Goal: Information Seeking & Learning: Find specific page/section

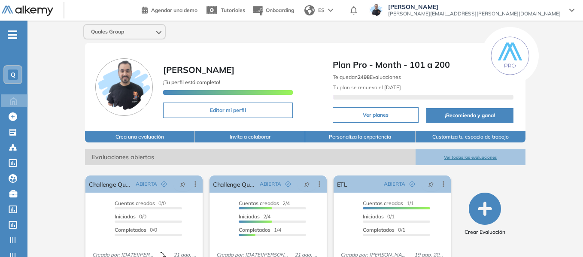
click at [19, 73] on div "Q" at bounding box center [12, 74] width 17 height 17
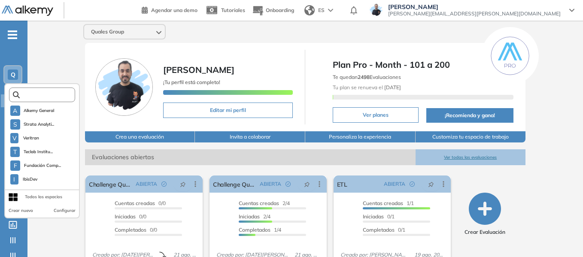
click at [36, 92] on input "text" at bounding box center [45, 95] width 50 height 6
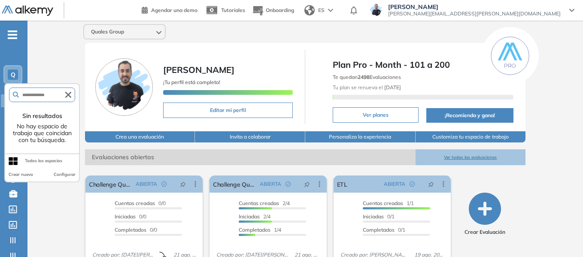
type input "**********"
click at [66, 97] on icon "button" at bounding box center [68, 95] width 6 height 6
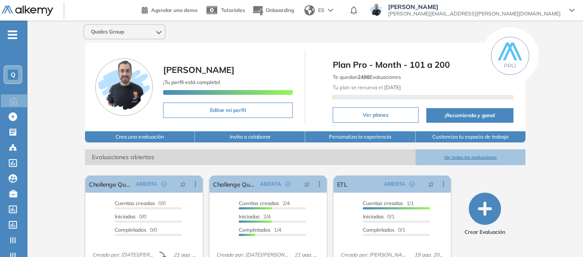
click at [51, 55] on div "Quales Group Miguel Gomez ¡Tu perfil está completo! Editar mi perfil Plan Pro -…" at bounding box center [304, 211] width 555 height 380
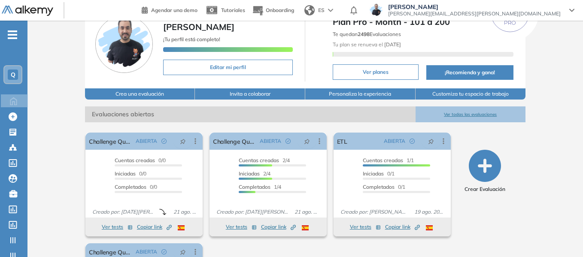
click at [16, 75] on div "Q" at bounding box center [13, 75] width 10 height 10
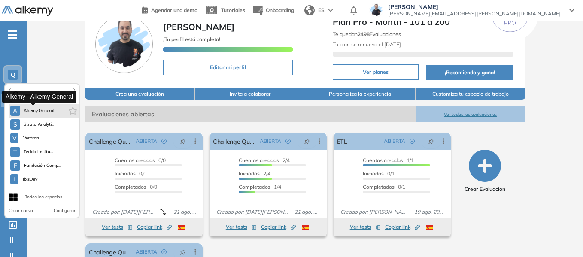
click at [49, 111] on span "Alkemy General" at bounding box center [39, 110] width 31 height 7
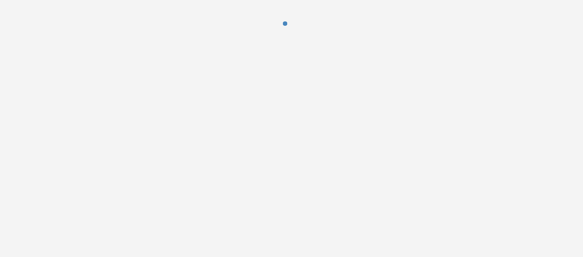
scroll to position [0, 0]
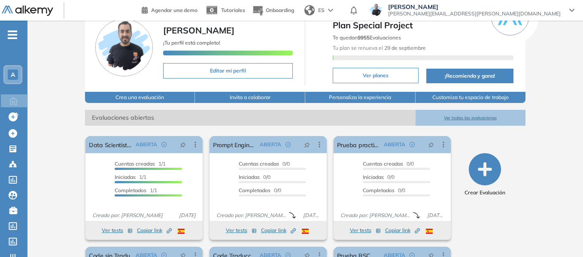
scroll to position [86, 0]
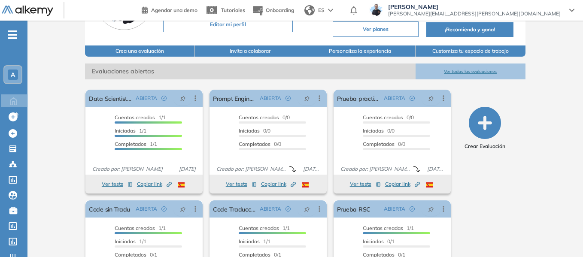
click at [13, 75] on span "A" at bounding box center [13, 74] width 4 height 7
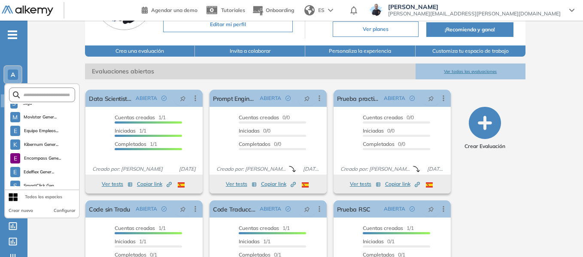
scroll to position [2365, 0]
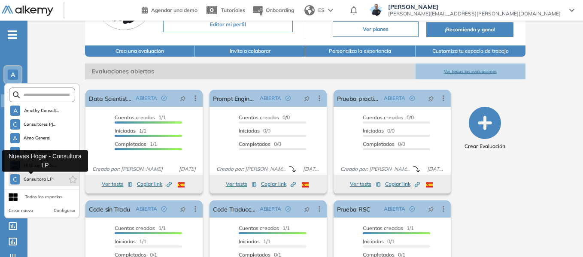
click at [46, 179] on span "Consultora LP" at bounding box center [38, 179] width 30 height 7
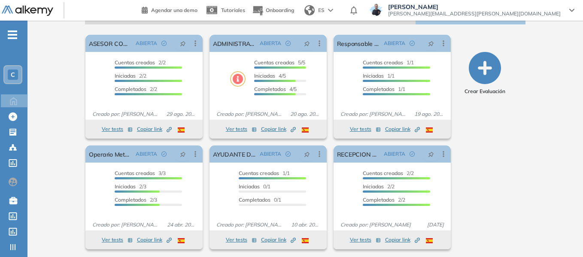
scroll to position [153, 0]
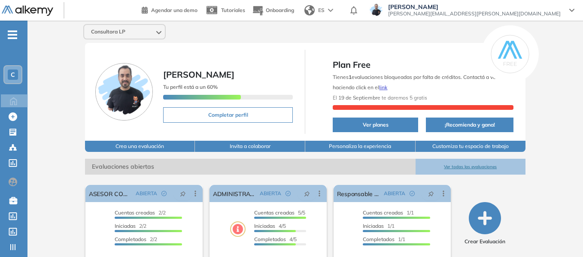
click at [17, 75] on div "C" at bounding box center [13, 75] width 10 height 10
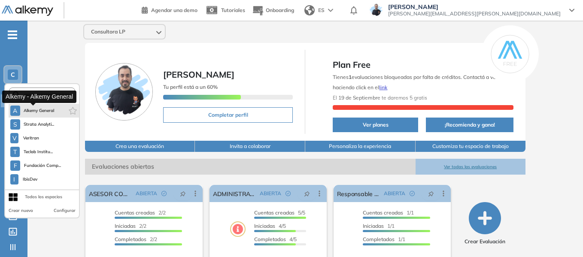
click at [48, 110] on span "Alkemy General" at bounding box center [39, 110] width 31 height 7
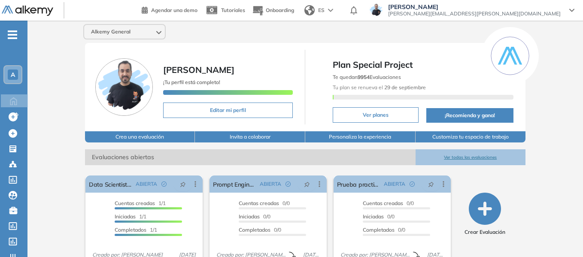
click at [12, 36] on span "-" at bounding box center [12, 33] width 9 height 7
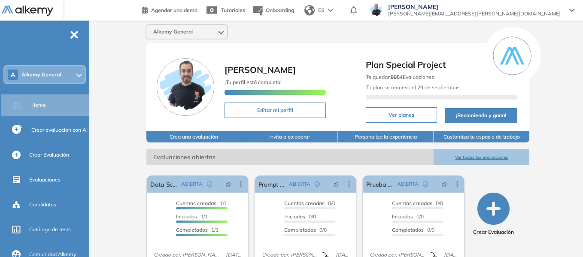
click at [47, 76] on span "Alkemy General" at bounding box center [40, 74] width 39 height 7
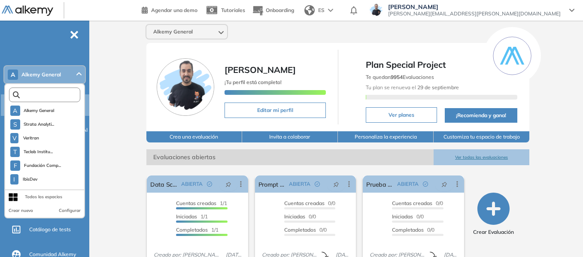
click at [49, 94] on input "text" at bounding box center [47, 95] width 54 height 6
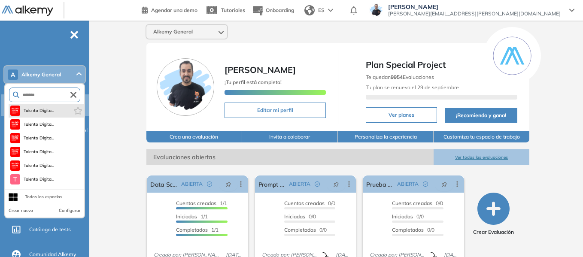
type input "*******"
click at [46, 106] on button "Talento Digita..." at bounding box center [32, 111] width 44 height 10
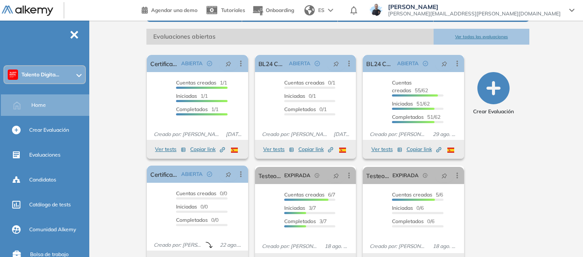
scroll to position [129, 0]
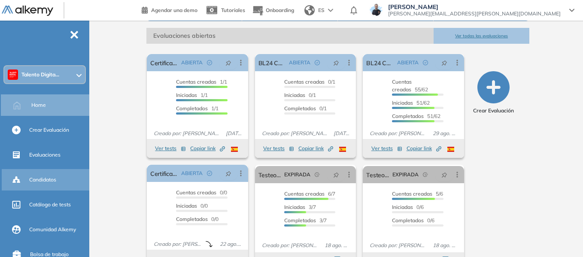
click at [46, 179] on span "Candidatos" at bounding box center [42, 180] width 27 height 8
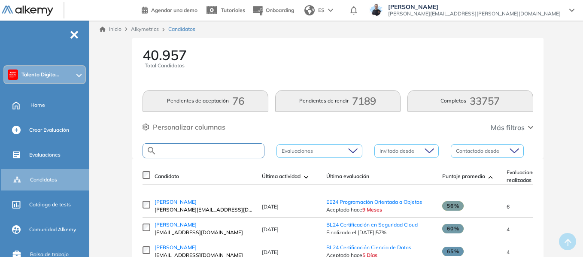
click at [205, 152] on input "text" at bounding box center [210, 151] width 107 height 6
paste input "**********"
type input "**********"
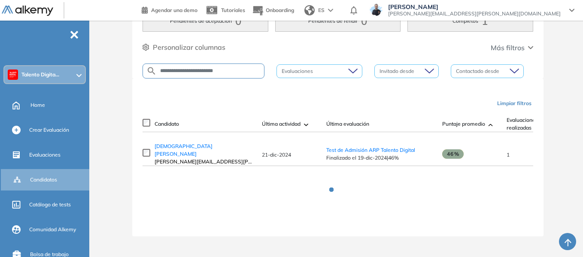
scroll to position [82, 0]
click at [195, 151] on span "[DEMOGRAPHIC_DATA][PERSON_NAME]" at bounding box center [184, 150] width 58 height 14
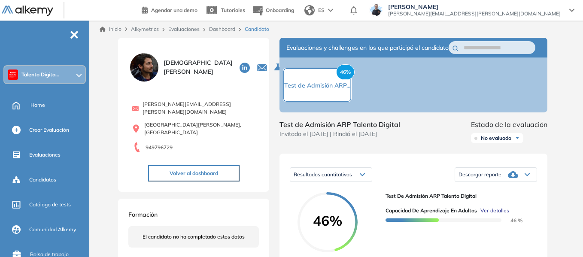
click at [220, 28] on link "Dashboard" at bounding box center [222, 29] width 26 height 6
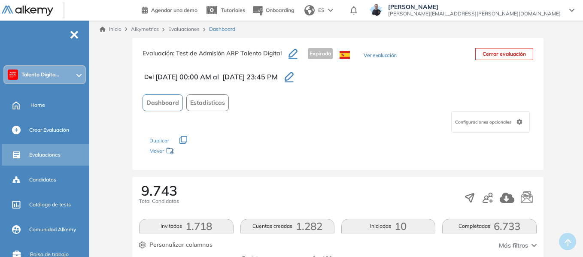
click at [49, 154] on span "Evaluaciones" at bounding box center [44, 155] width 31 height 8
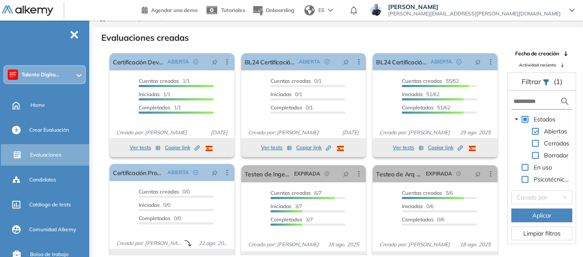
scroll to position [21, 0]
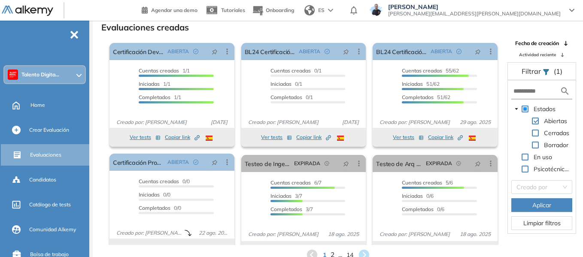
click at [332, 254] on span "2" at bounding box center [332, 255] width 4 height 10
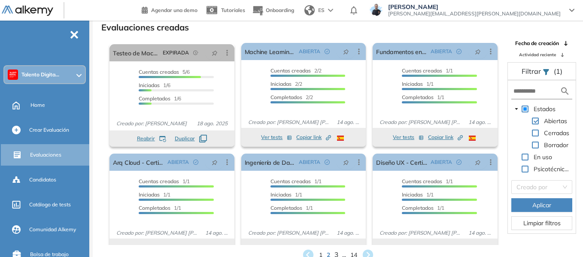
click at [335, 253] on span "3" at bounding box center [336, 255] width 4 height 10
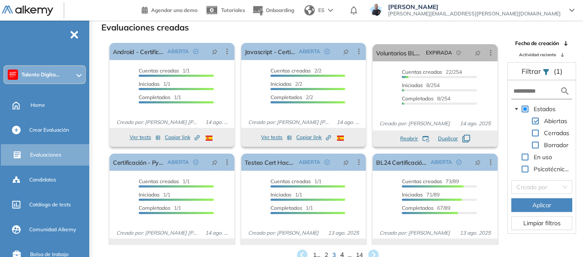
click at [342, 252] on span "4" at bounding box center [342, 255] width 4 height 10
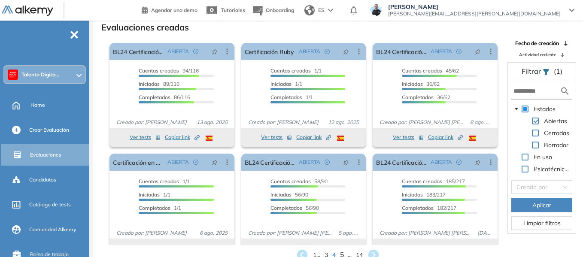
click at [343, 252] on span "5" at bounding box center [342, 255] width 4 height 10
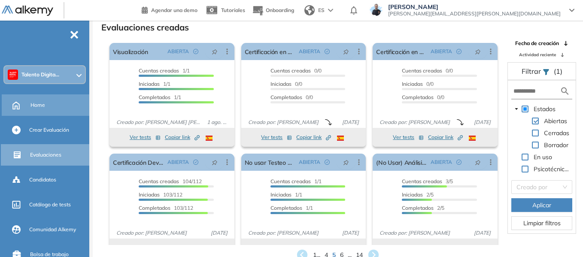
click at [42, 105] on span "Home" at bounding box center [37, 105] width 15 height 8
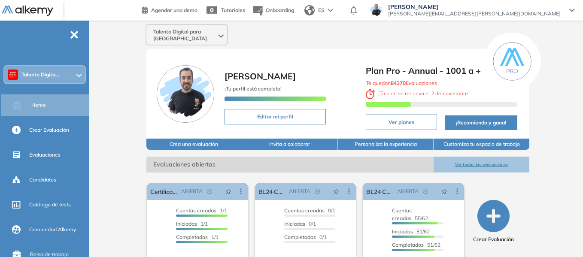
click at [40, 73] on span "Talento Digita..." at bounding box center [40, 74] width 38 height 7
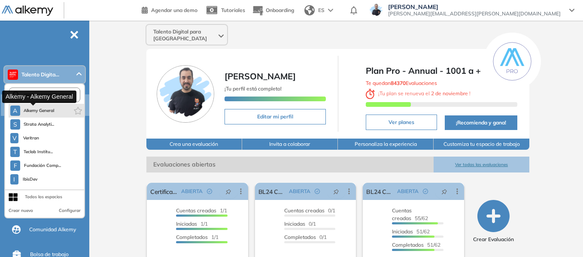
click at [39, 112] on span "Alkemy General" at bounding box center [39, 110] width 31 height 7
